Goal: Task Accomplishment & Management: Complete application form

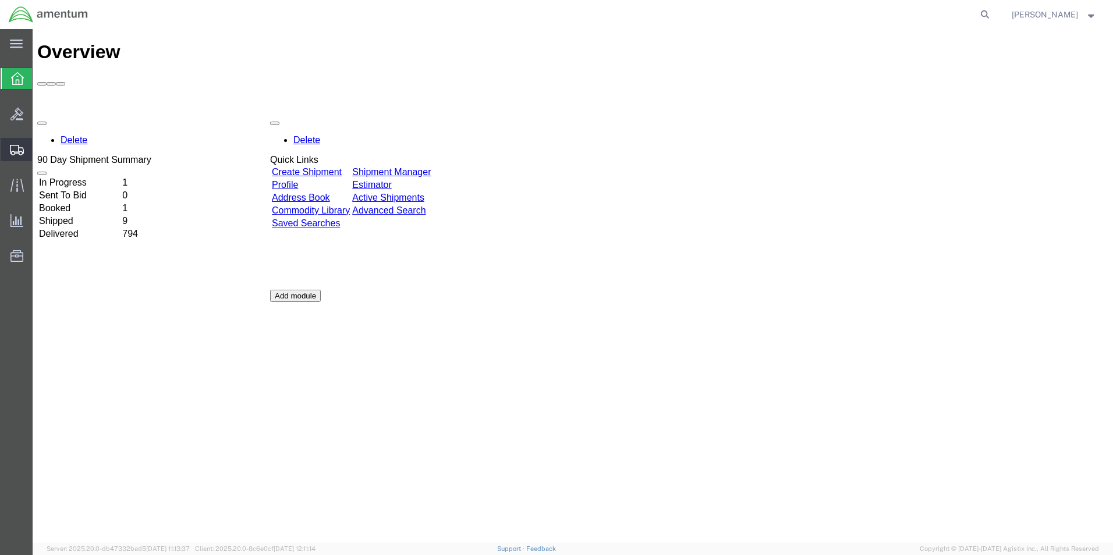
click at [0, 0] on span "Create Shipment" at bounding box center [0, 0] width 0 height 0
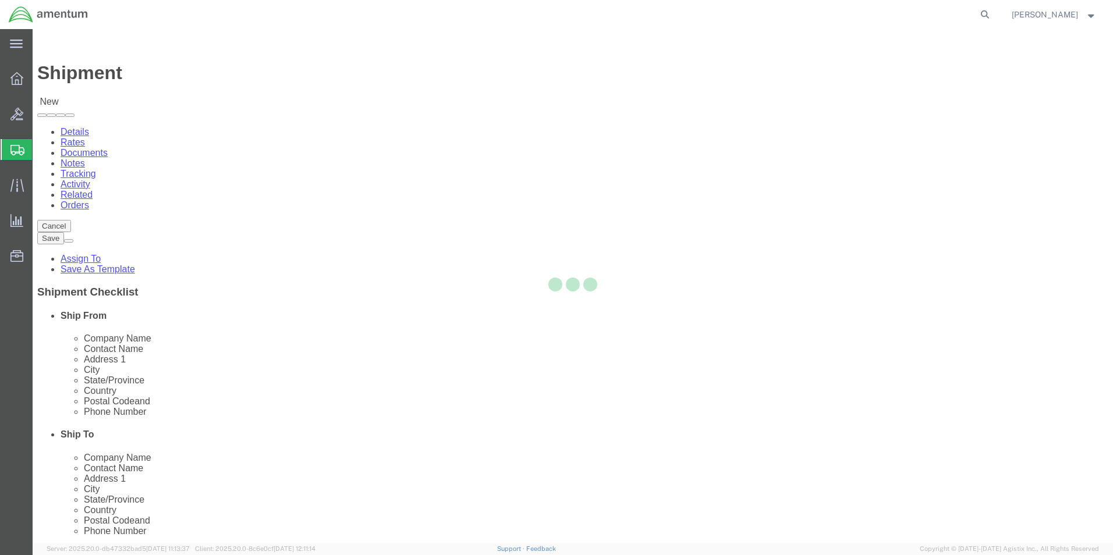
select select
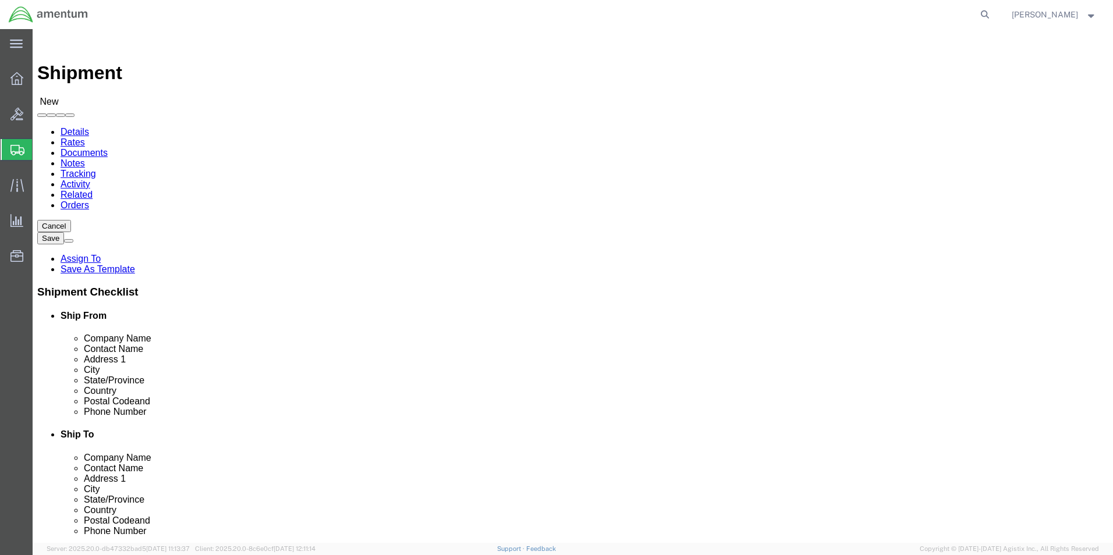
scroll to position [2386, 0]
select select "49941"
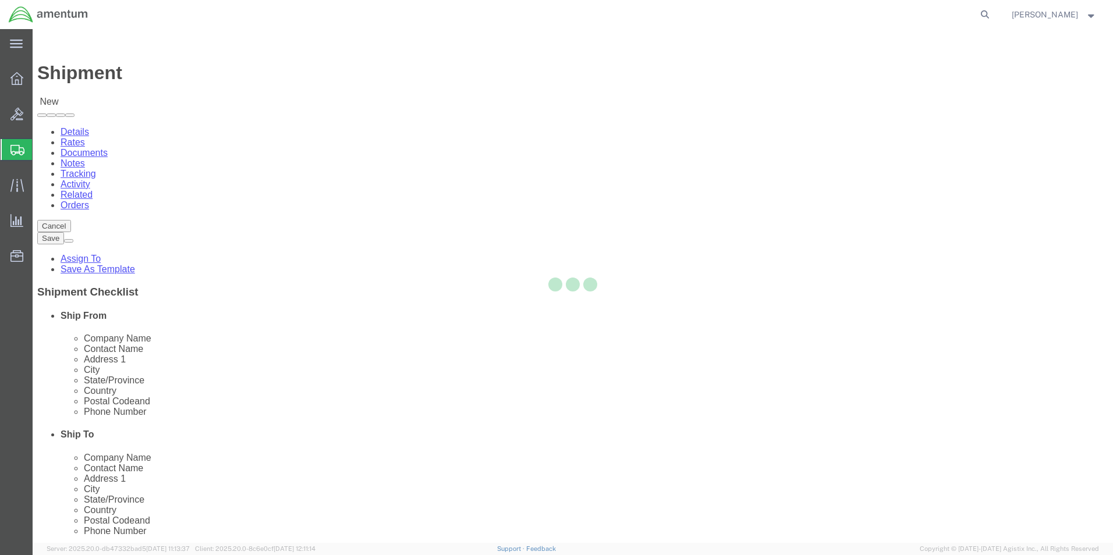
select select "[GEOGRAPHIC_DATA]"
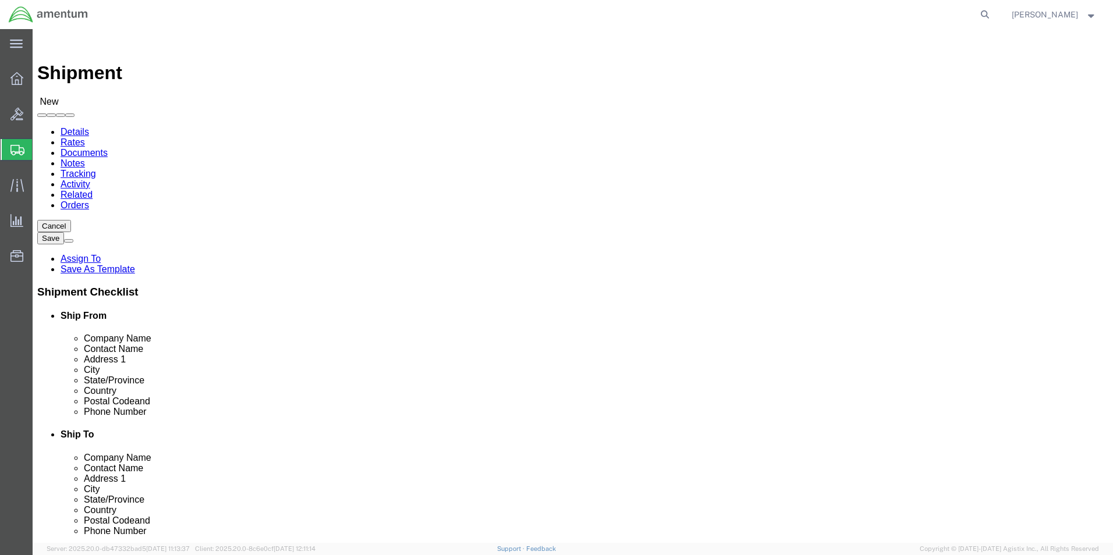
scroll to position [2561, 0]
select select "49945"
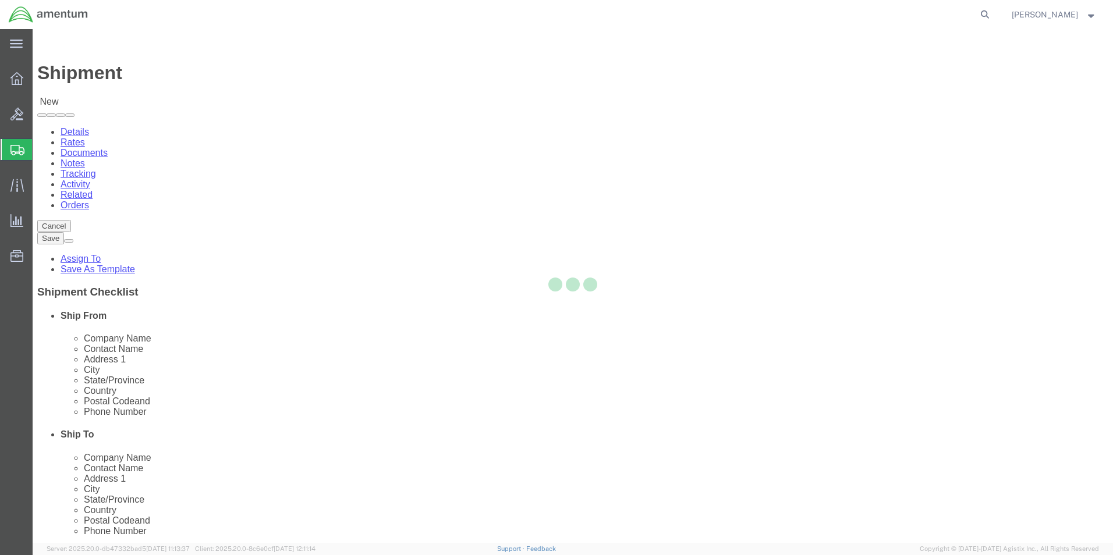
select select "[GEOGRAPHIC_DATA]"
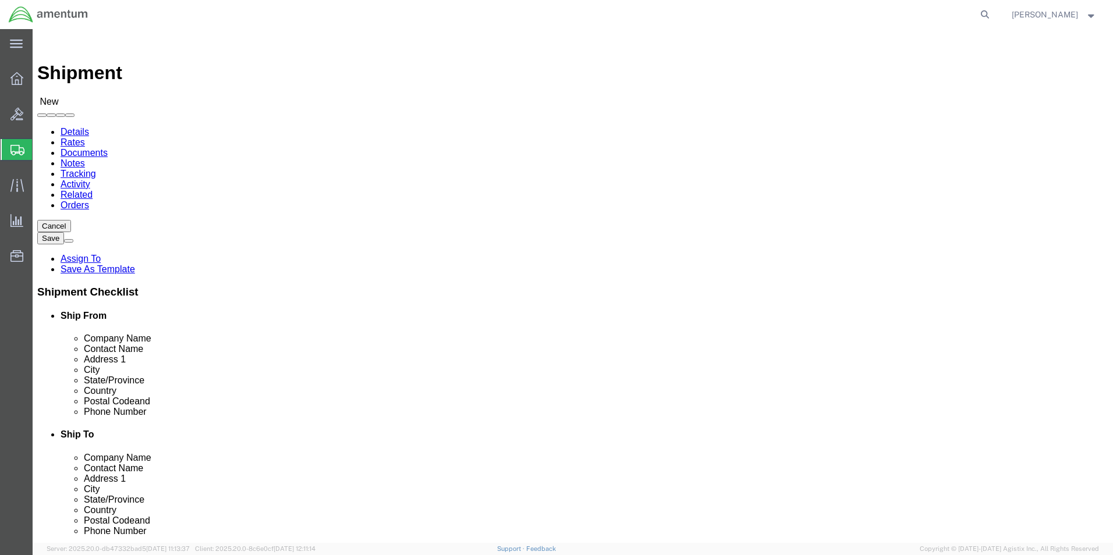
drag, startPoint x: 239, startPoint y: 237, endPoint x: 231, endPoint y: 245, distance: 11.1
click input "text"
drag, startPoint x: 231, startPoint y: 245, endPoint x: -39, endPoint y: 211, distance: 272.2
click html "Shipment New Details Rates Documents Notes Tracking Activity Related Orders Can…"
type input "[PERSON_NAME]"
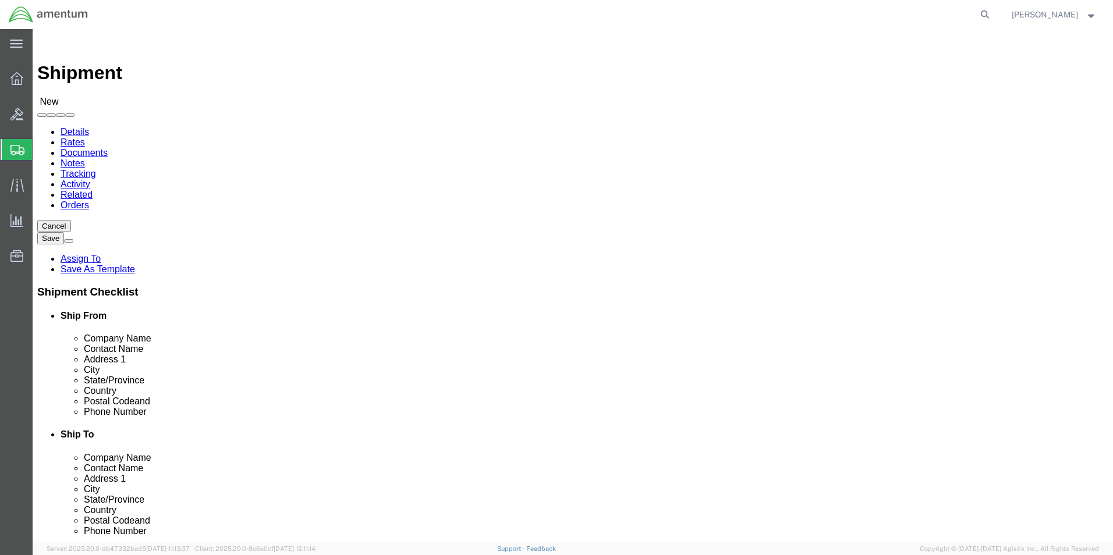
click input "text"
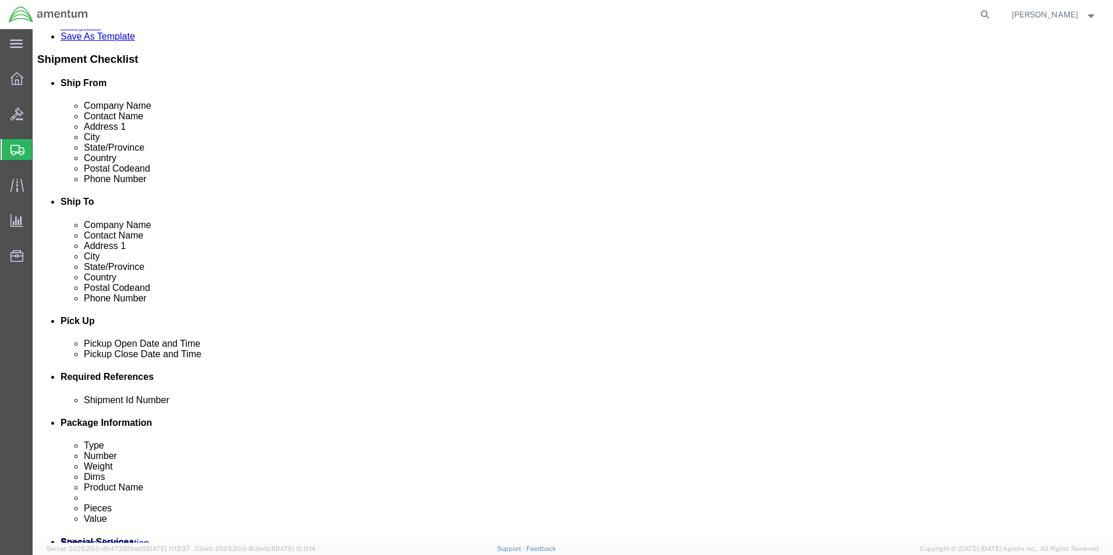
type input "[PERSON_NAME][EMAIL_ADDRESS][PERSON_NAME][DOMAIN_NAME]"
click div "[DATE] 11:00 AM"
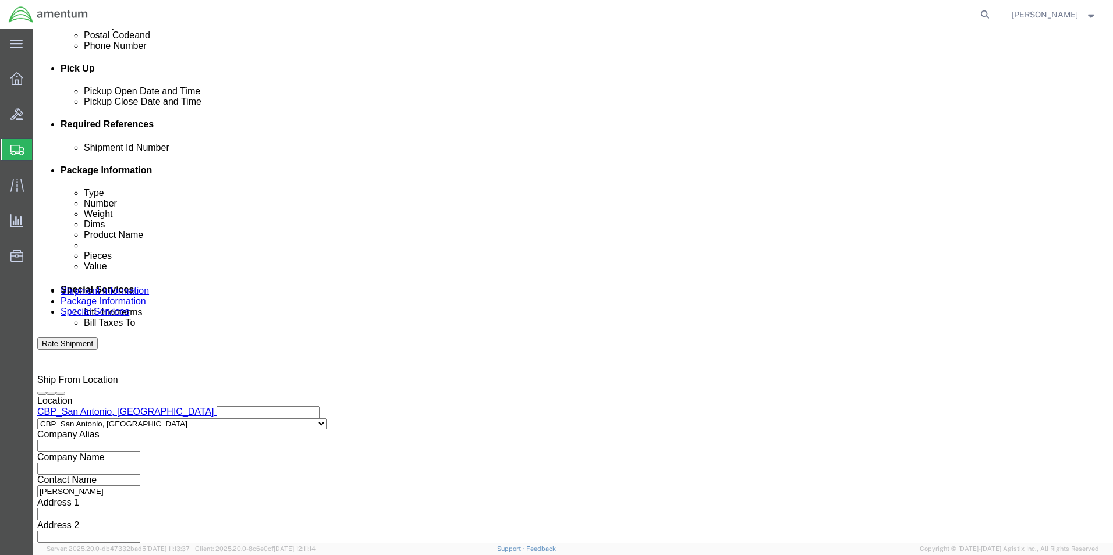
click input "2:00 AM"
type input "2:00 PM"
click button "Apply"
click button "Add reference"
click select "Select Account Type Activity ID Airline Appointment Number ASN Batch Request # …"
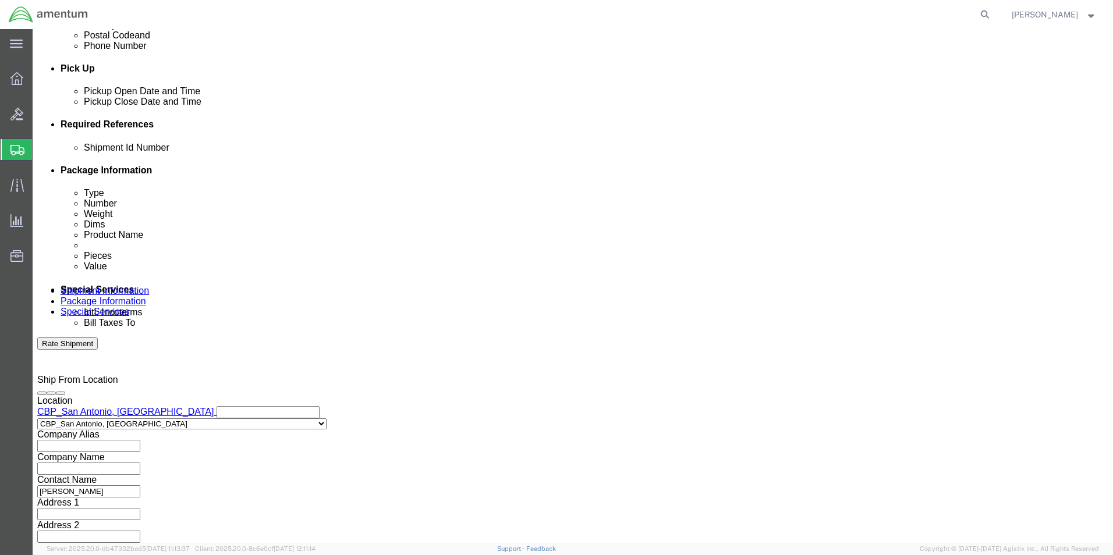
select select "CUSTREF"
click select "Select Account Type Activity ID Airline Appointment Number ASN Batch Request # …"
click input "text"
type input "TRANSFER 511-008634"
click button "Add reference"
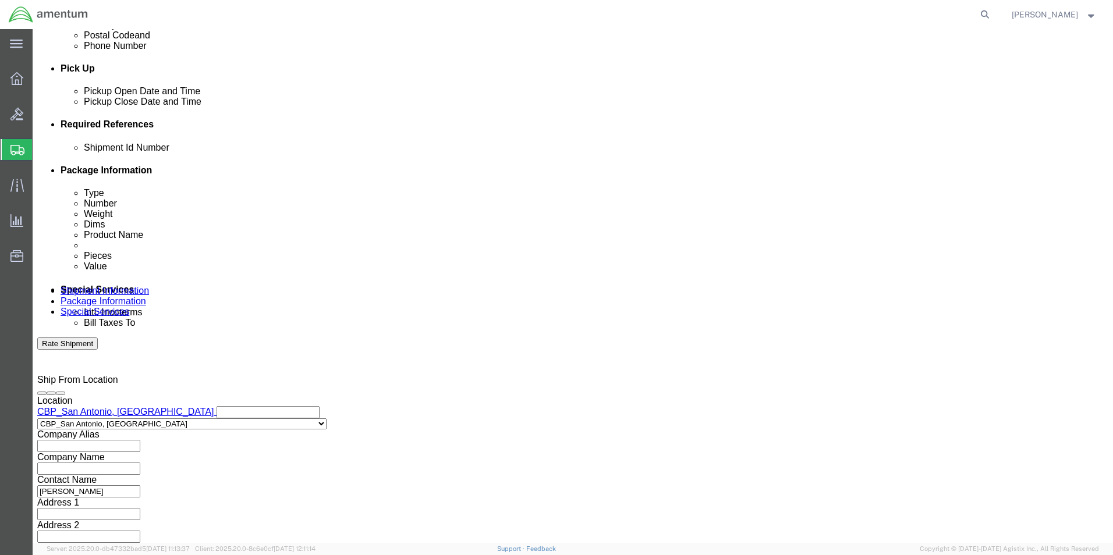
click select "Select Account Type Activity ID Airline Appointment Number ASN Batch Request # …"
select select "DEPT"
click select "Select Account Type Activity ID Airline Appointment Number ASN Batch Request # …"
click input "text"
type input "CBP"
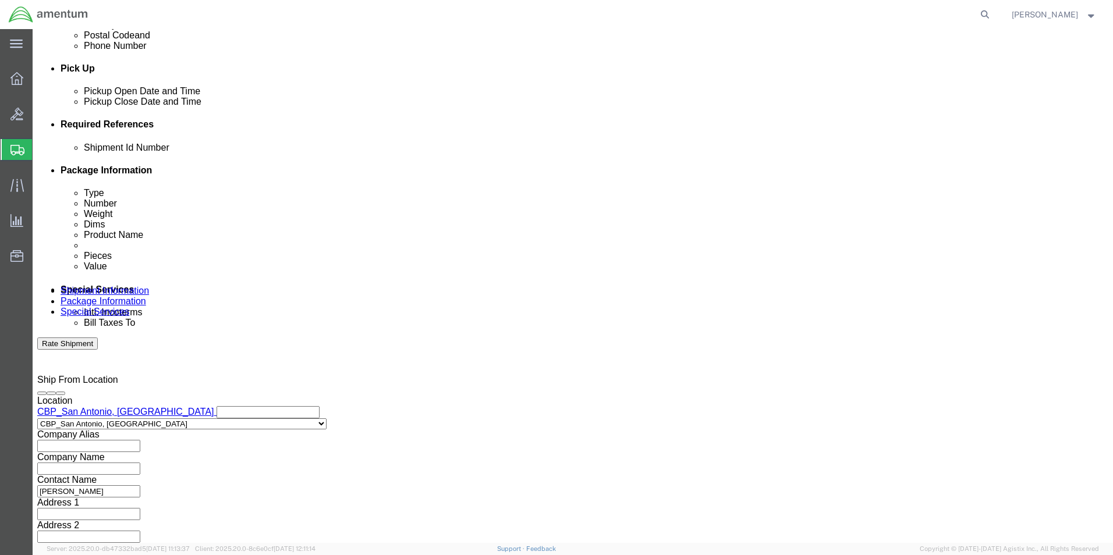
click button "Add reference"
click select "Select Account Type Activity ID Airline Appointment Number ASN Batch Request # …"
select select "PROJNUM"
click select "Select Account Type Activity ID Airline Appointment Number ASN Batch Request # …"
click input "text"
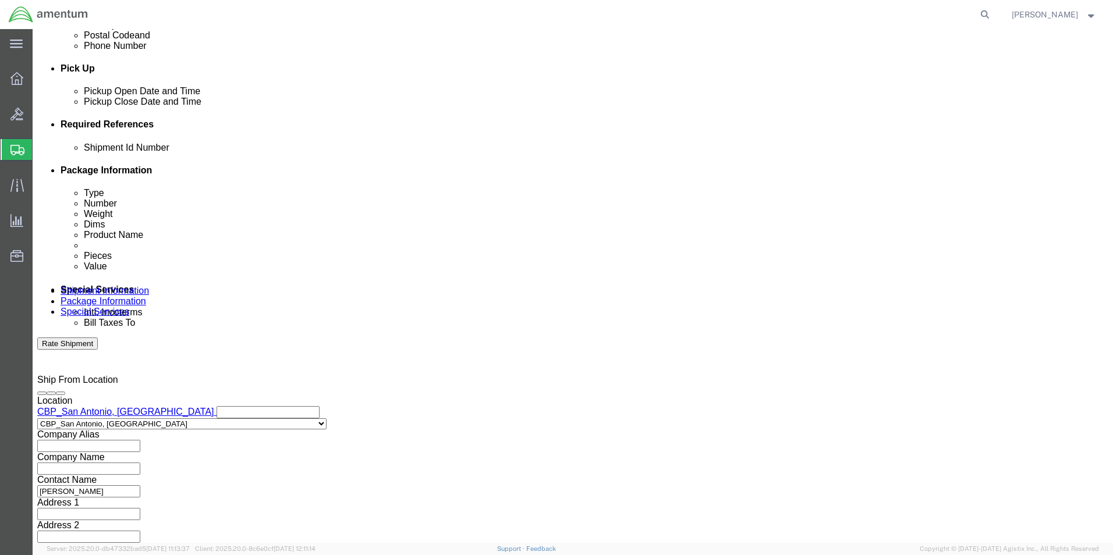
scroll to position [508, 0]
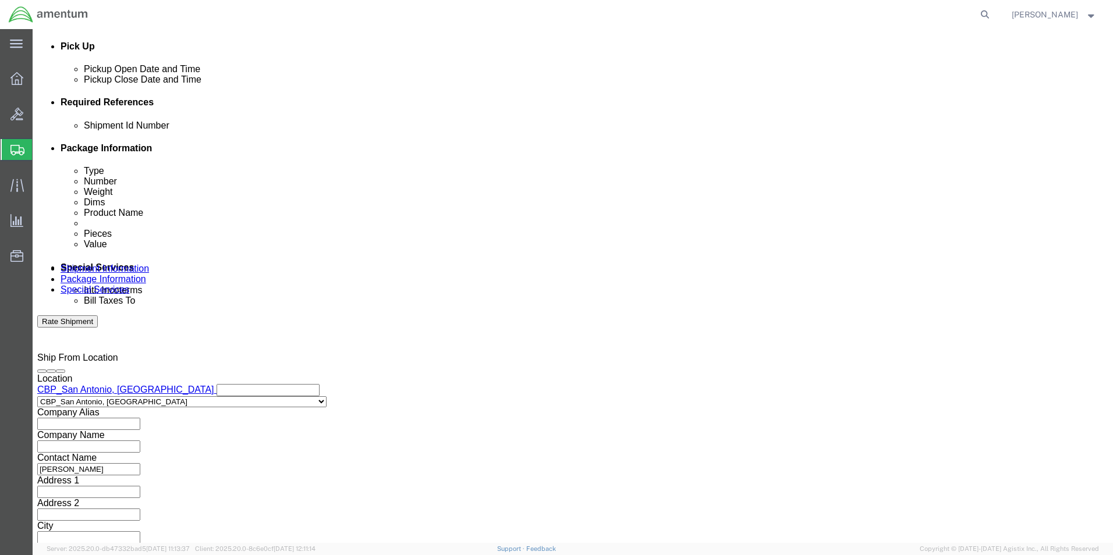
type input "6118.04.03.2219.000.WST.0000"
click select "Select Air Less than Truckload Multi-Leg Ocean Freight Rail Small Parcel Truckl…"
select select "SMAL"
click select "Select Air Less than Truckload Multi-Leg Ocean Freight Rail Small Parcel Truckl…"
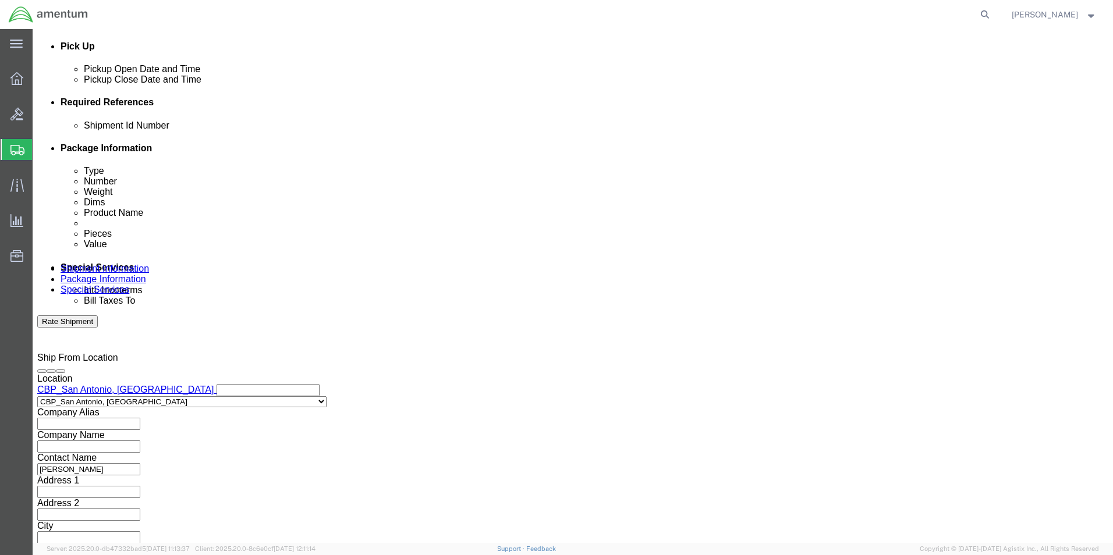
click button "Continue"
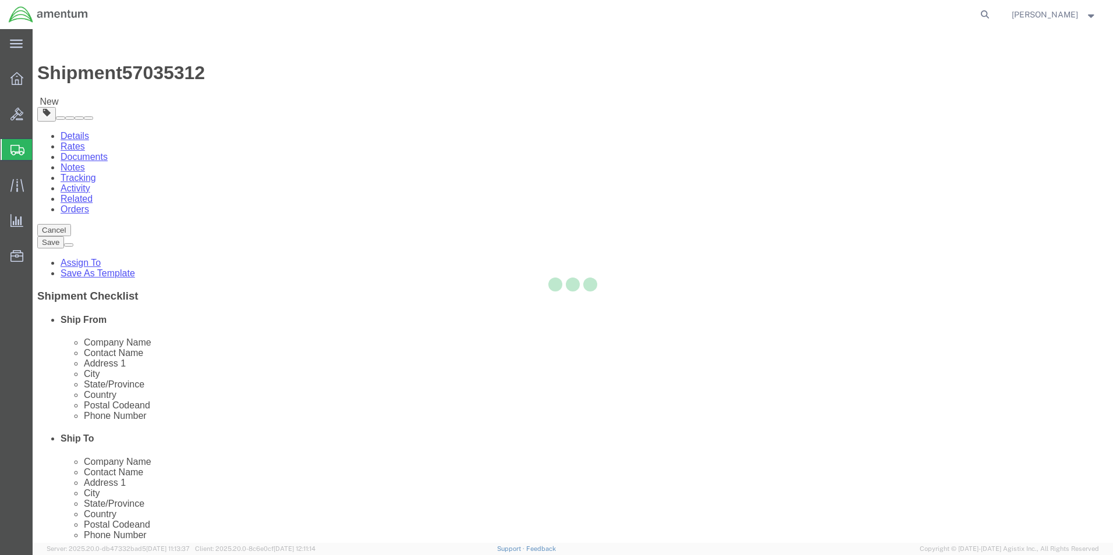
select select "YRPK"
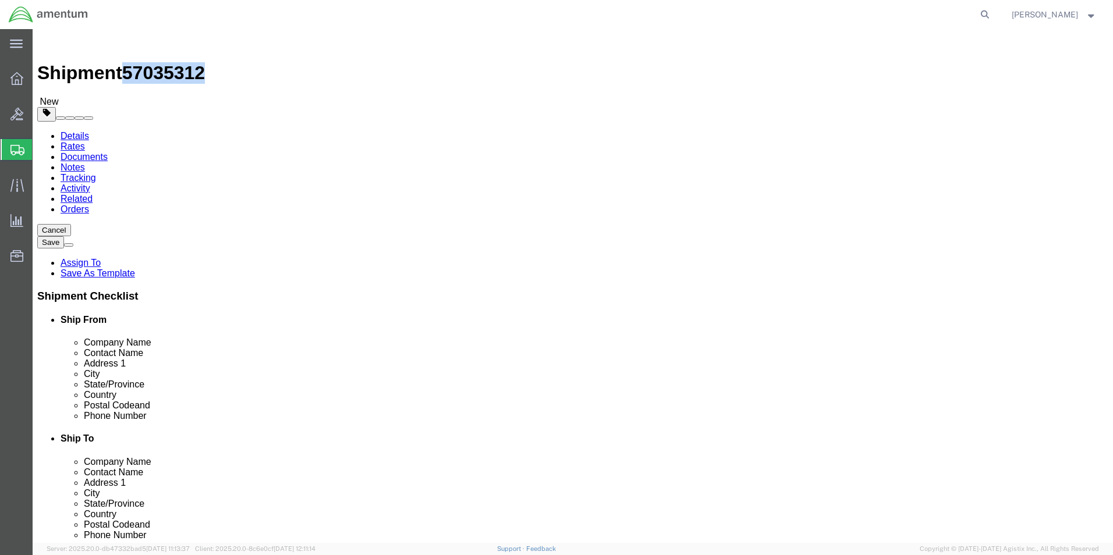
drag, startPoint x: 159, startPoint y: 12, endPoint x: 100, endPoint y: 18, distance: 59.1
click span "57035312"
copy span "57035312"
click button "Previous"
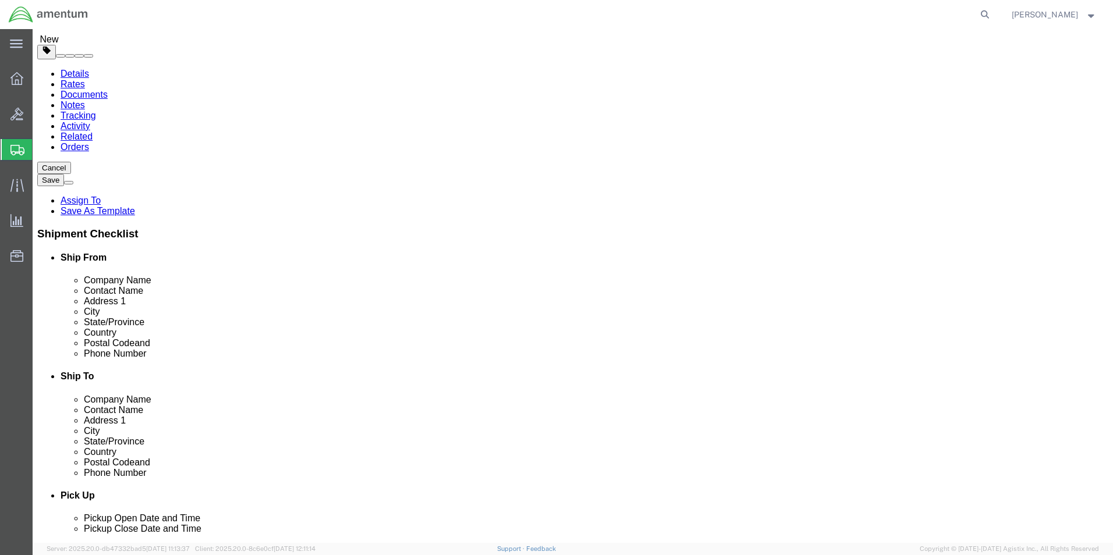
scroll to position [349, 0]
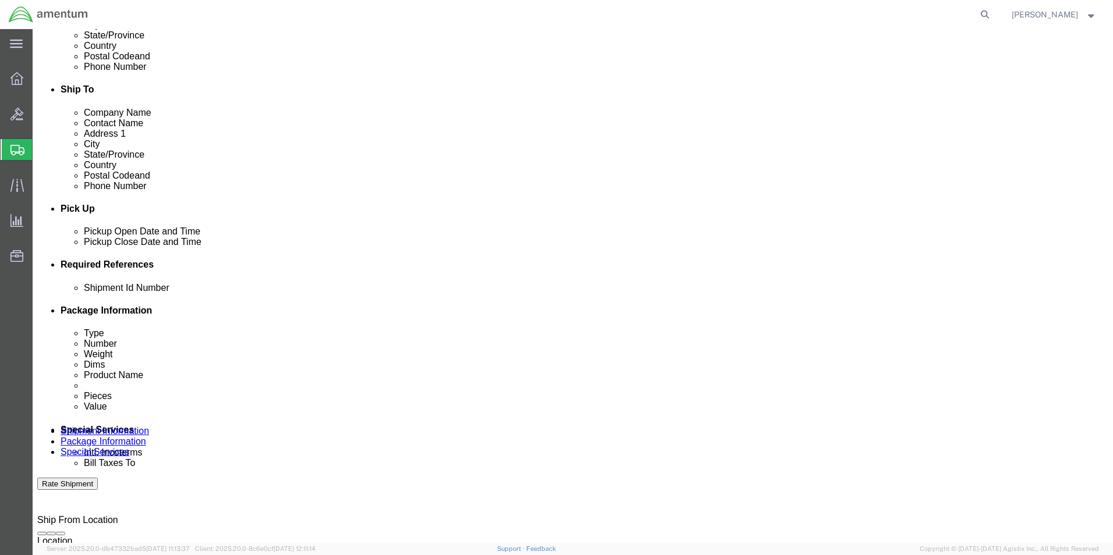
click input "text"
paste input "57035312"
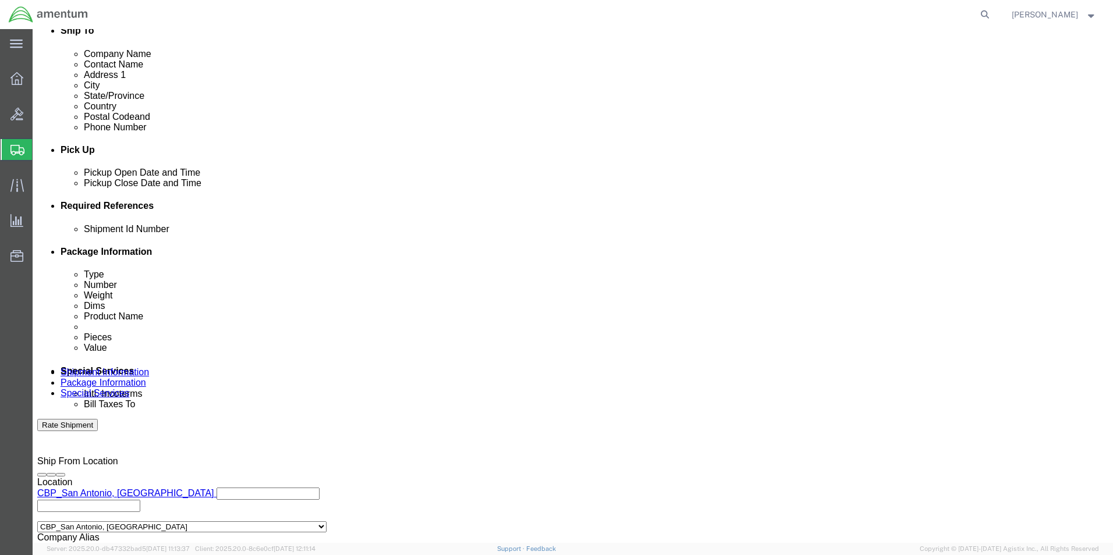
scroll to position [508, 0]
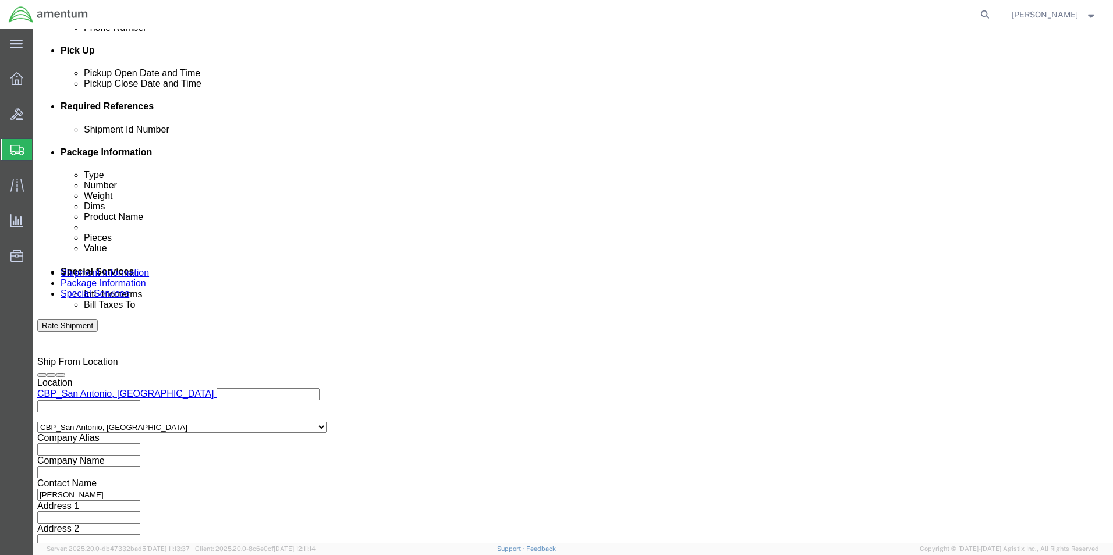
type input "57035312"
click button "Continue"
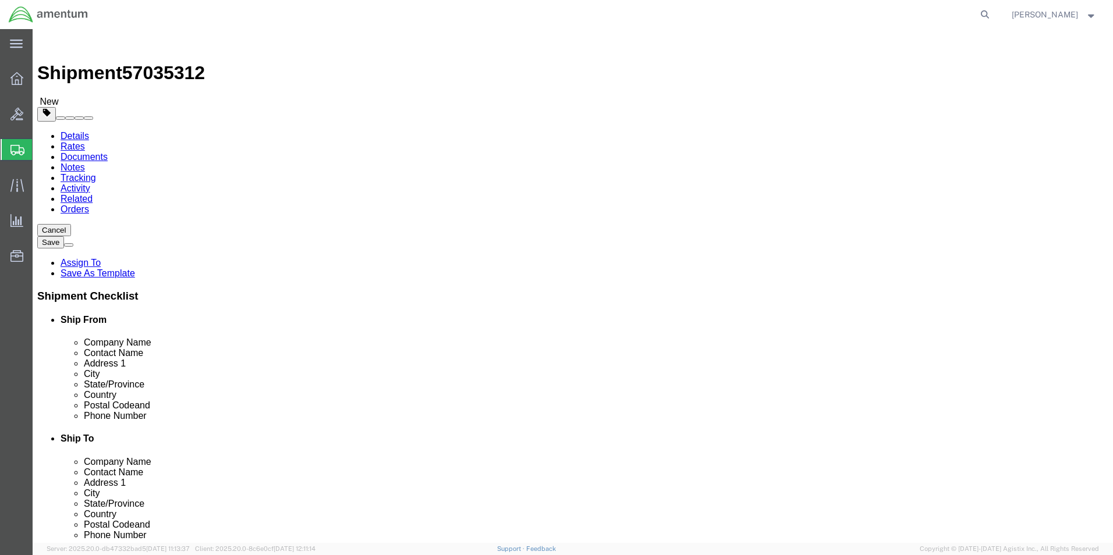
click select "Select Bale(s) Basket(s) Bolt(s) Bottle(s) Buckets Bulk Bundle(s) Can(s) Cardbo…"
select select "ENV"
click select "Select Bale(s) Basket(s) Bolt(s) Bottle(s) Buckets Bulk Bundle(s) Can(s) Cardbo…"
type input "9.50"
type input "12.50"
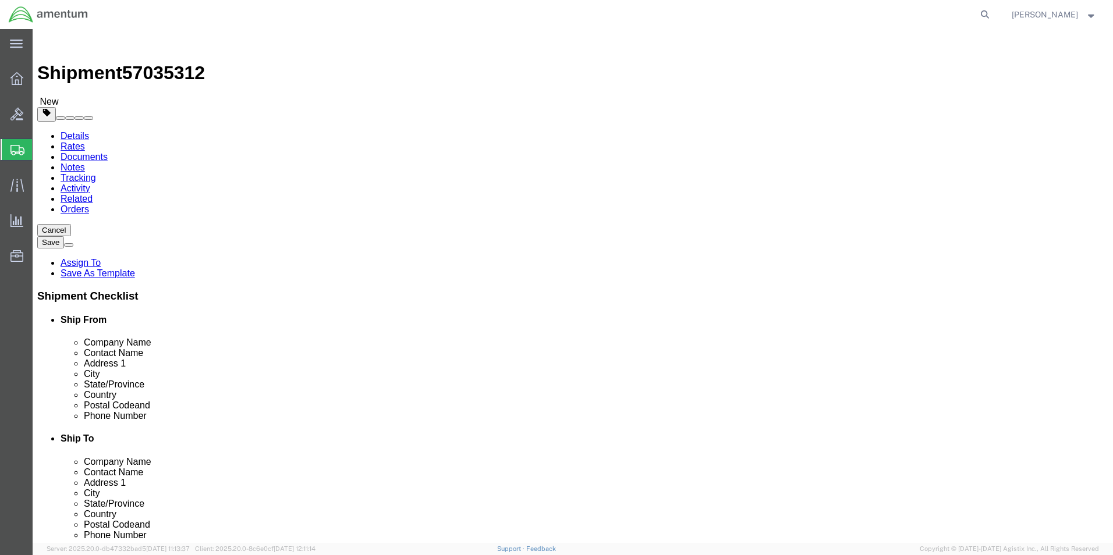
type input "0.25"
type input "1"
click link "Add Content"
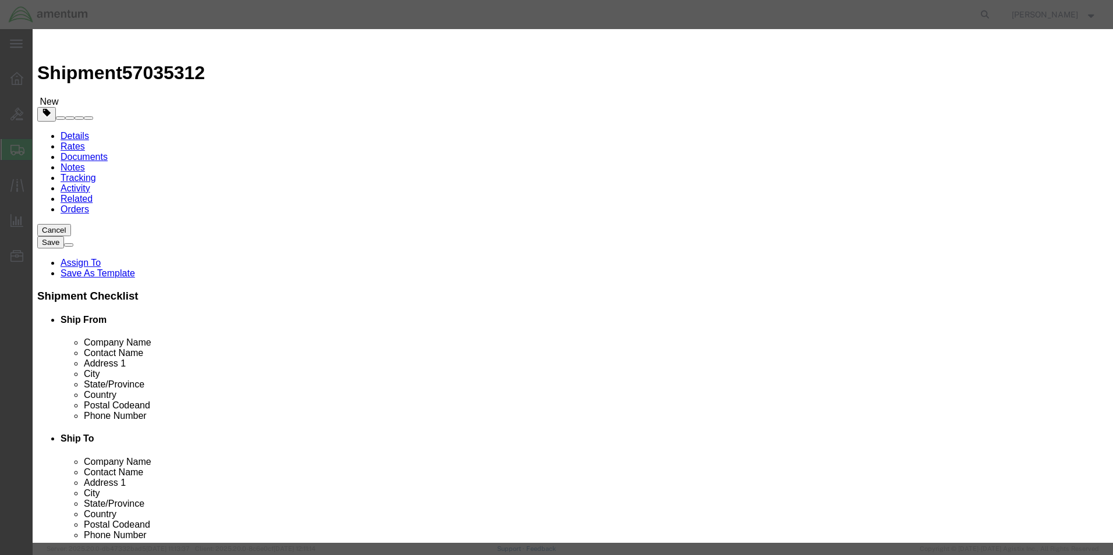
click input "text"
type input "0000450490 SPACER"
click input "0"
drag, startPoint x: 376, startPoint y: 107, endPoint x: 243, endPoint y: 107, distance: 133.3
click div "Pieces 0 Select Bag Barrels 100Board Feet Bottle Box Blister Pack Carats Can Ca…"
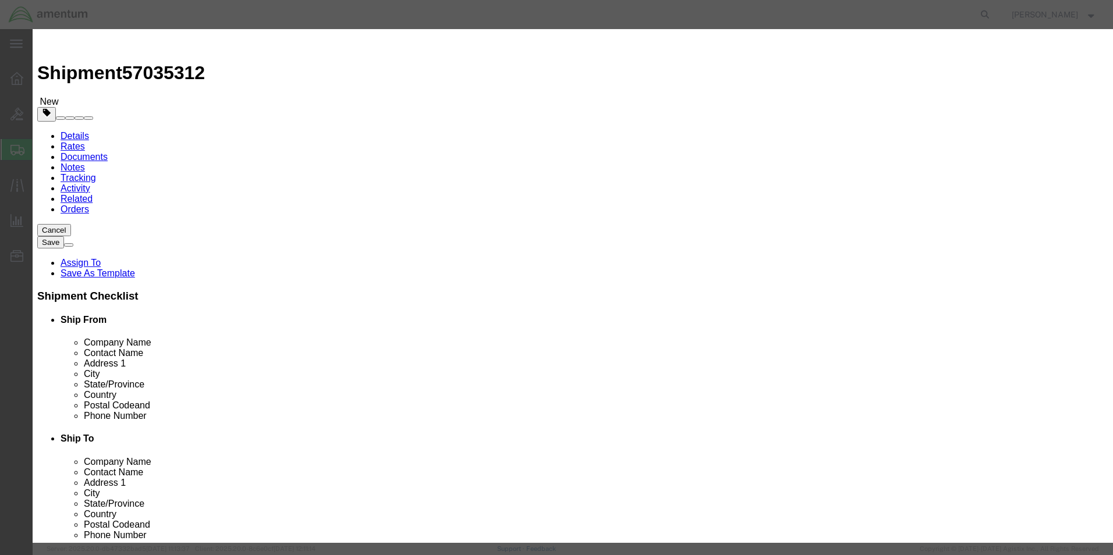
type input "4"
click input "text"
type input "100"
click label "Description"
click button "Save & Close"
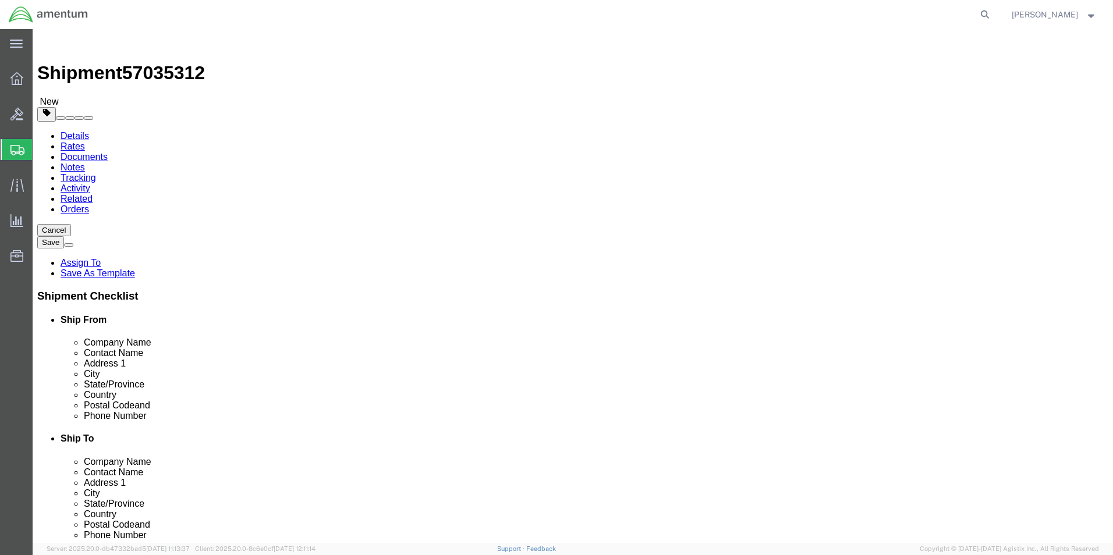
click button "Continue"
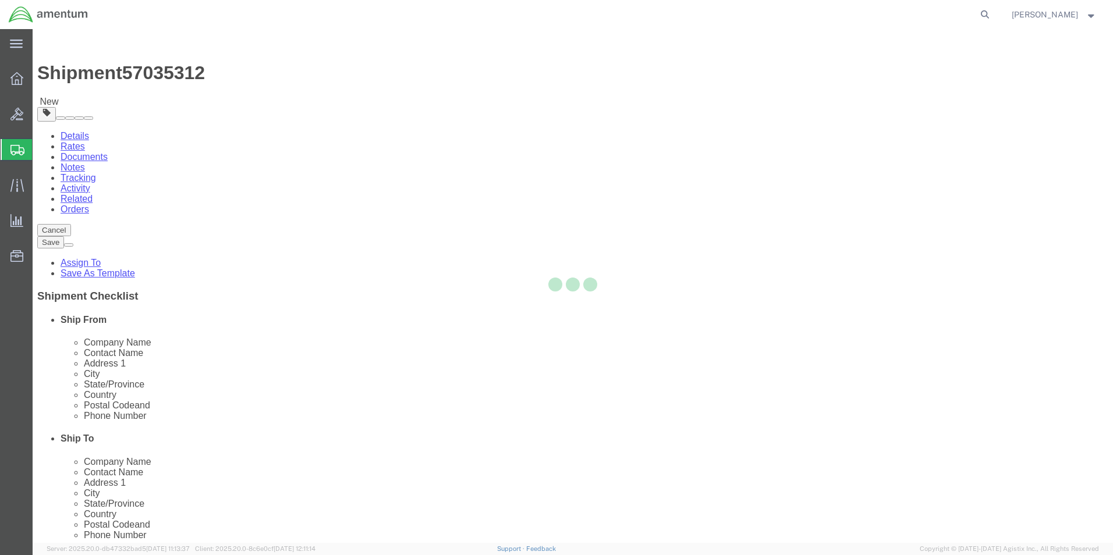
select select
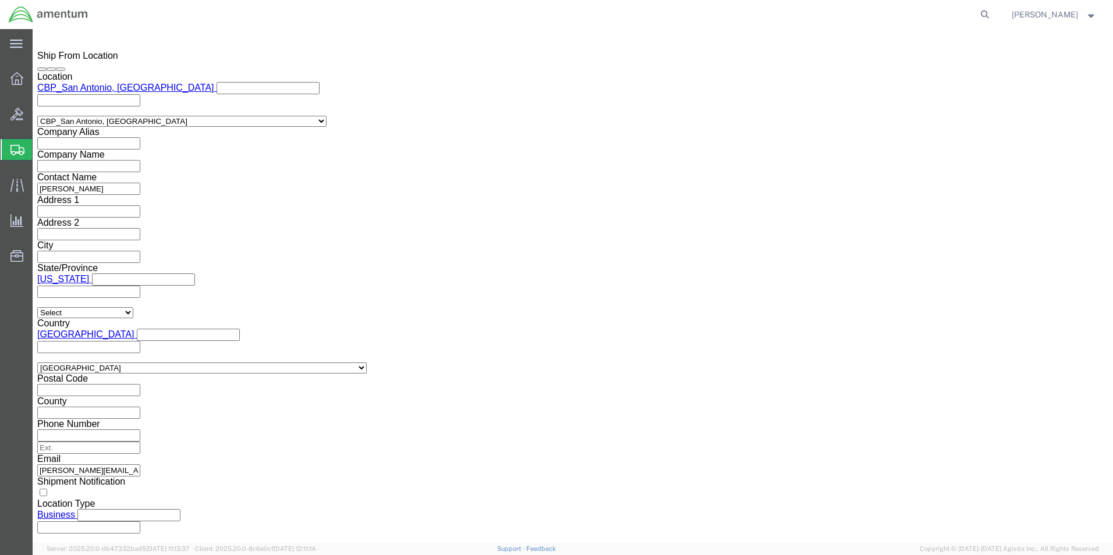
scroll to position [815, 0]
click button "Rate Shipment"
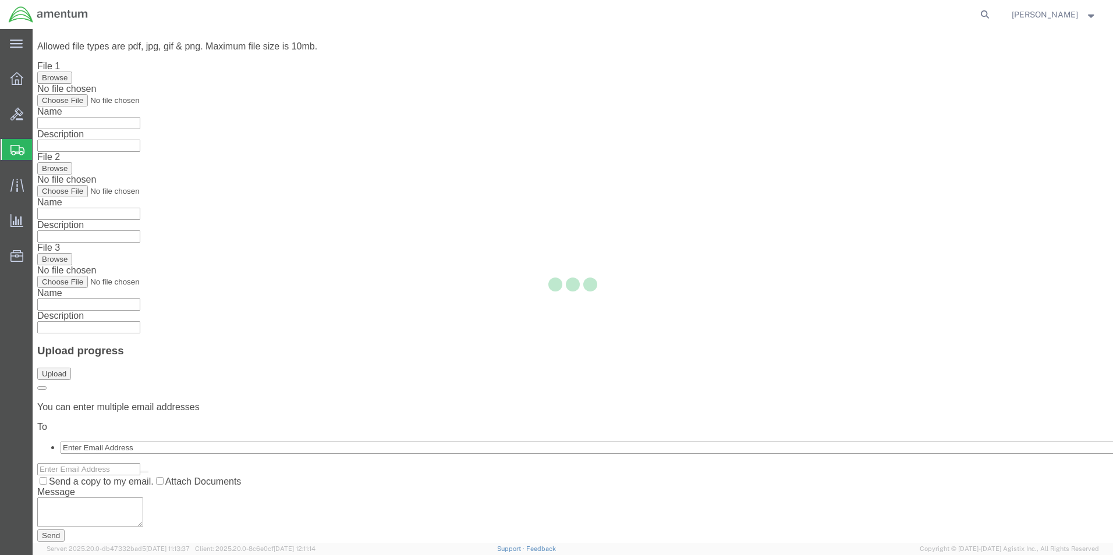
scroll to position [0, 0]
